Goal: Task Accomplishment & Management: Manage account settings

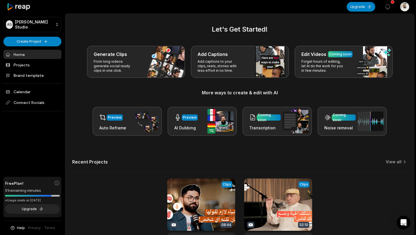
click at [401, 9] on html "AS [PERSON_NAME] Studio Create Project Home Projects Brand template Calendar Co…" at bounding box center [208, 117] width 416 height 235
click at [401, 6] on html "AS [PERSON_NAME] Studio Create Project Home Projects Brand template Calendar Co…" at bounding box center [208, 117] width 416 height 235
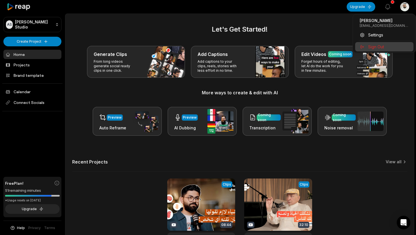
click at [379, 47] on span "Sign Out" at bounding box center [376, 47] width 16 height 6
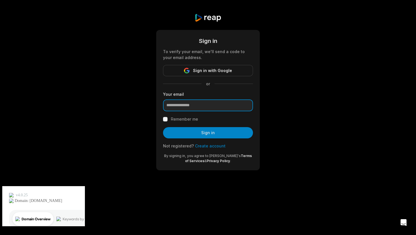
click at [216, 105] on input "email" at bounding box center [208, 106] width 90 height 12
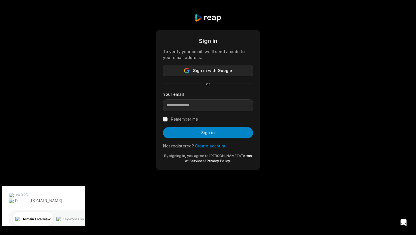
click at [211, 68] on span "Sign in with Google" at bounding box center [212, 70] width 39 height 7
